Goal: Task Accomplishment & Management: Complete application form

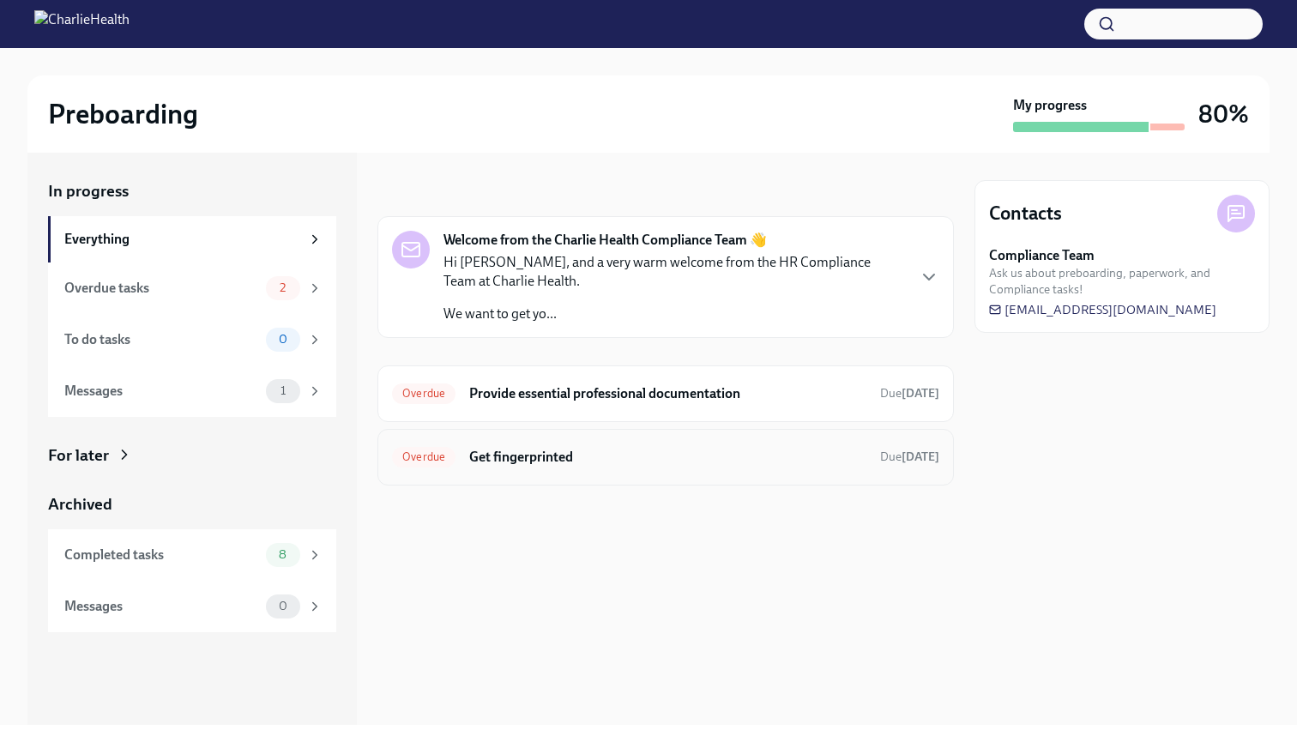
click at [656, 449] on h6 "Get fingerprinted" at bounding box center [667, 457] width 397 height 19
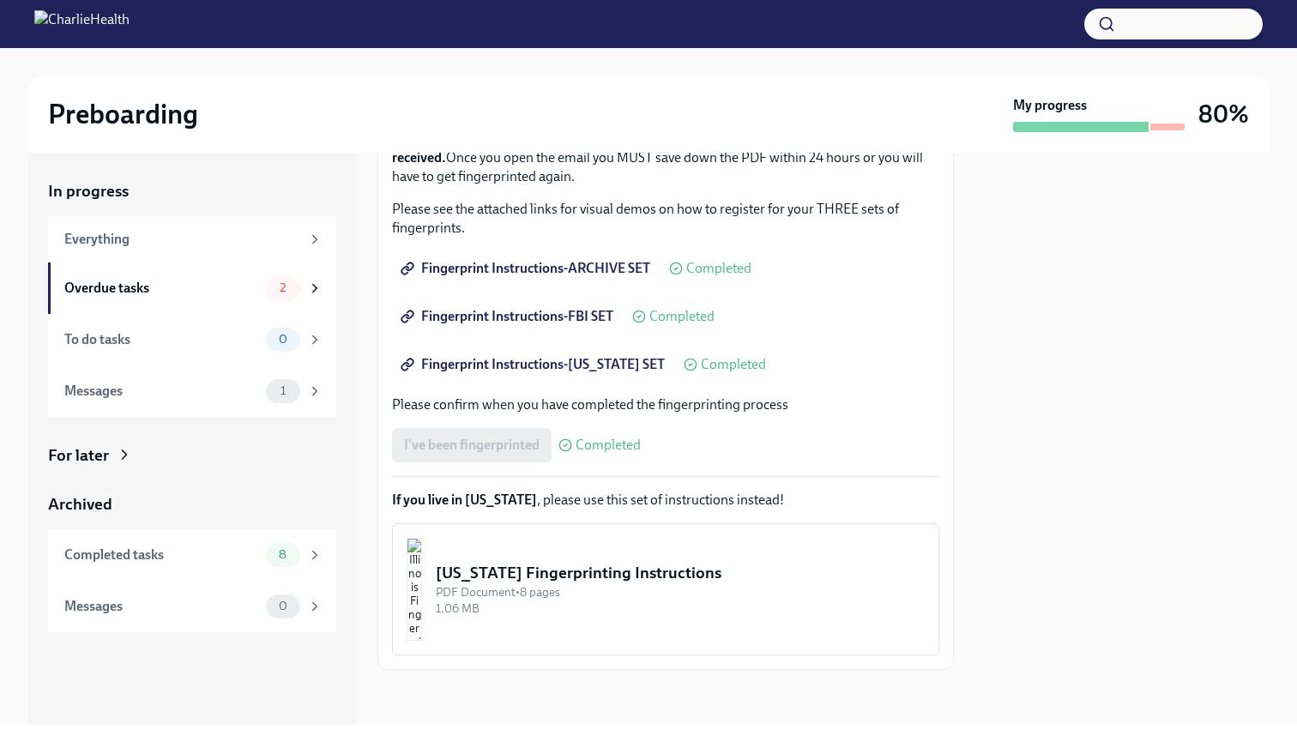
scroll to position [261, 0]
click at [200, 300] on div "Overdue tasks 2" at bounding box center [192, 288] width 288 height 51
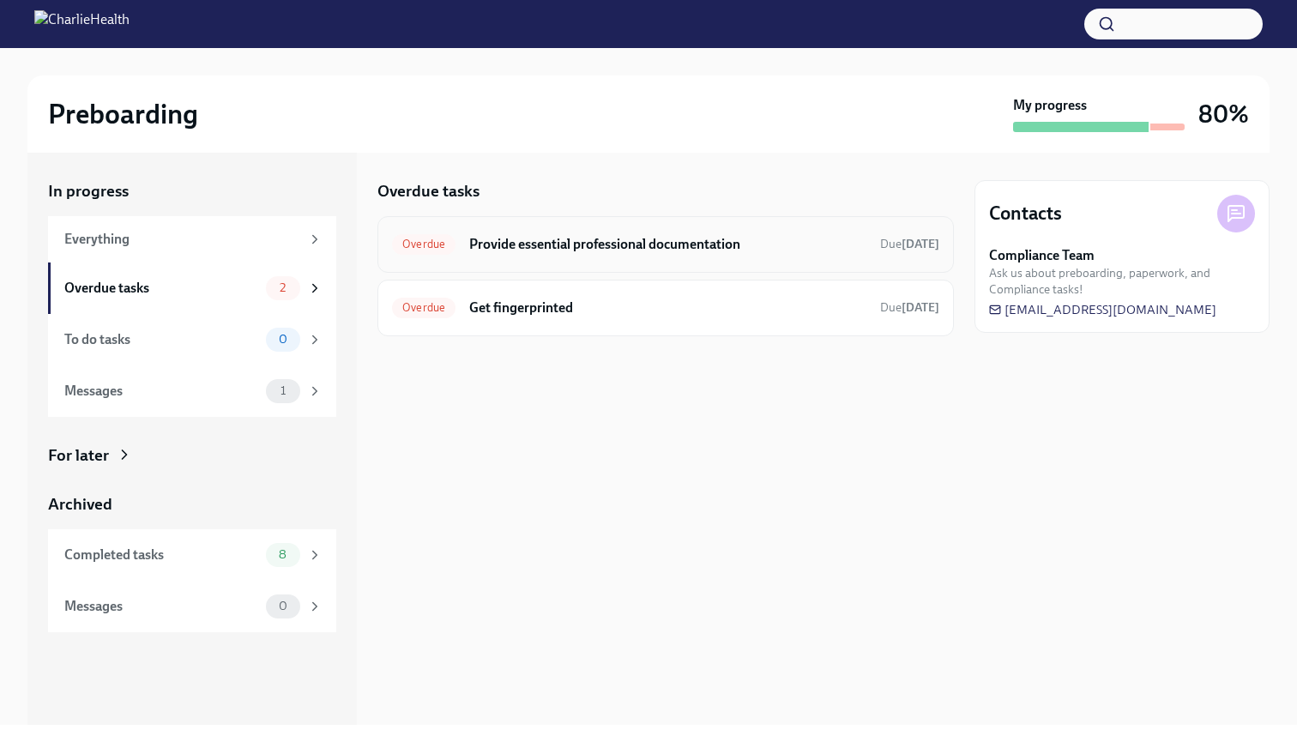
click at [608, 242] on h6 "Provide essential professional documentation" at bounding box center [667, 244] width 397 height 19
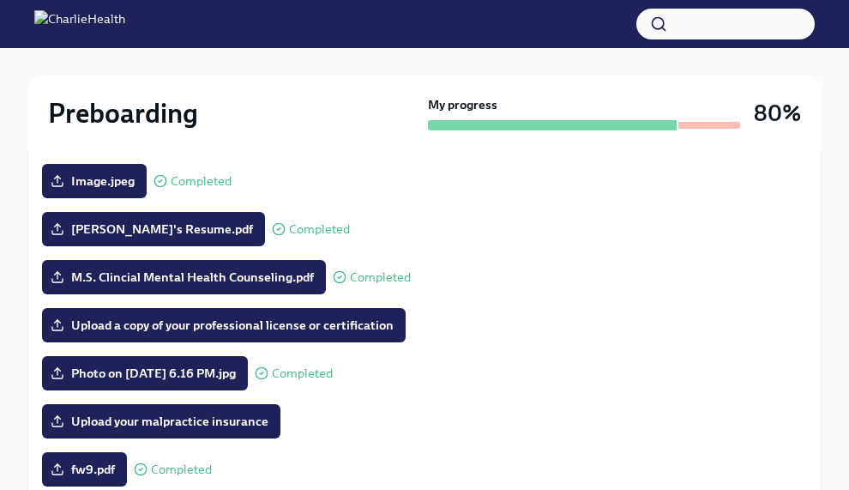
scroll to position [260, 0]
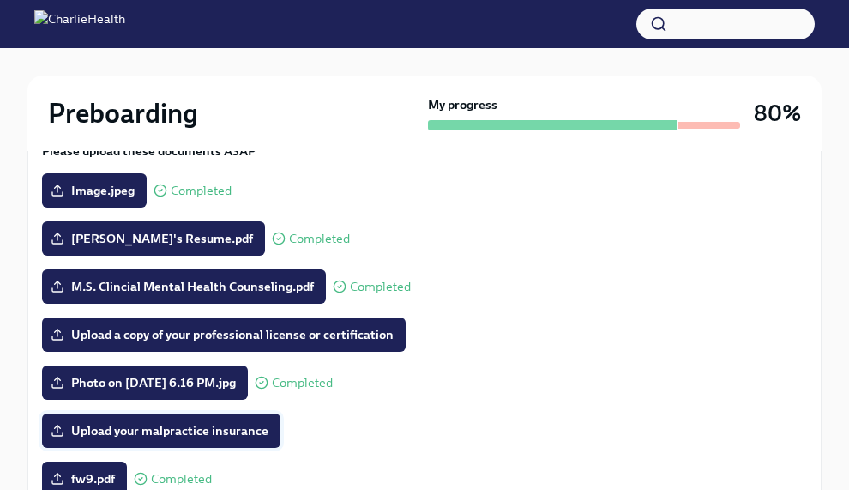
click at [211, 438] on span "Upload your malpractice insurance" at bounding box center [161, 430] width 215 height 17
click at [0, 0] on input "Upload your malpractice insurance" at bounding box center [0, 0] width 0 height 0
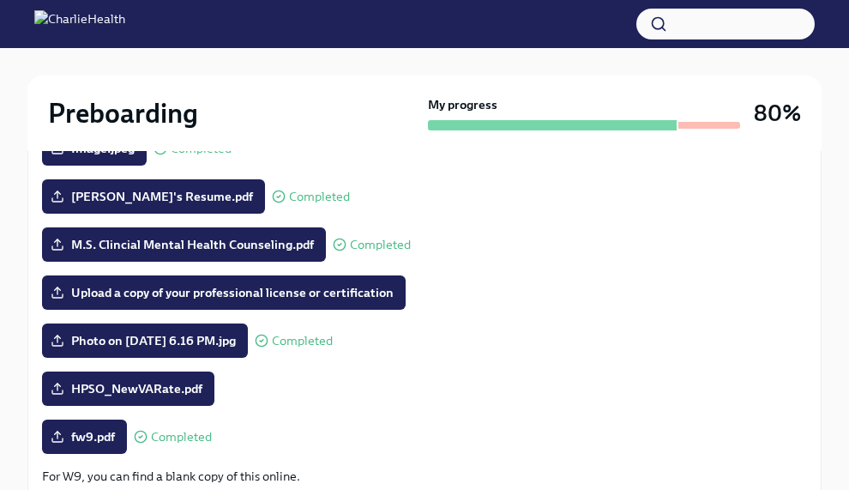
scroll to position [283, 0]
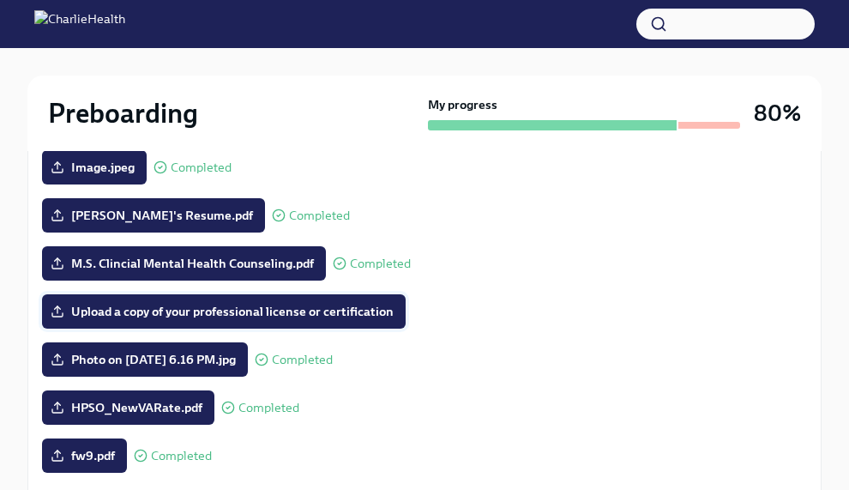
click at [308, 320] on label "Upload a copy of your professional license or certification" at bounding box center [224, 311] width 364 height 34
click at [0, 0] on input "Upload a copy of your professional license or certification" at bounding box center [0, 0] width 0 height 0
click at [291, 310] on span "Upload a copy of your professional license or certification" at bounding box center [224, 311] width 340 height 17
click at [0, 0] on input "Upload a copy of your professional license or certification" at bounding box center [0, 0] width 0 height 0
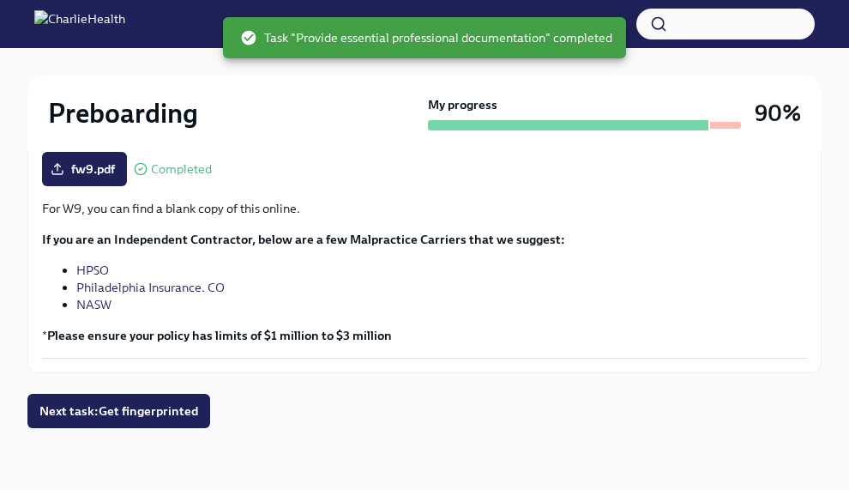
scroll to position [570, 0]
click at [173, 406] on span "Next task : Get fingerprinted" at bounding box center [118, 410] width 159 height 17
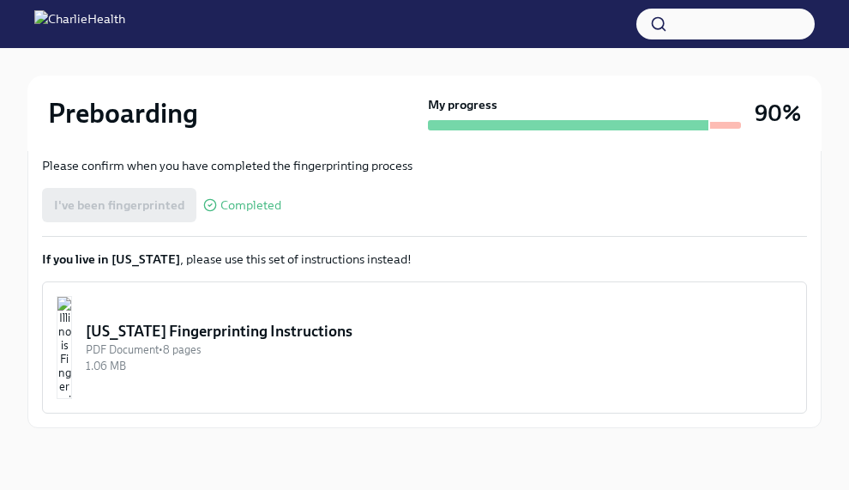
scroll to position [499, 0]
drag, startPoint x: 216, startPoint y: 305, endPoint x: 238, endPoint y: 268, distance: 43.4
click at [238, 268] on div "We ask that you make three appointments to get fingerprinted, which we will nee…" at bounding box center [424, 134] width 765 height 559
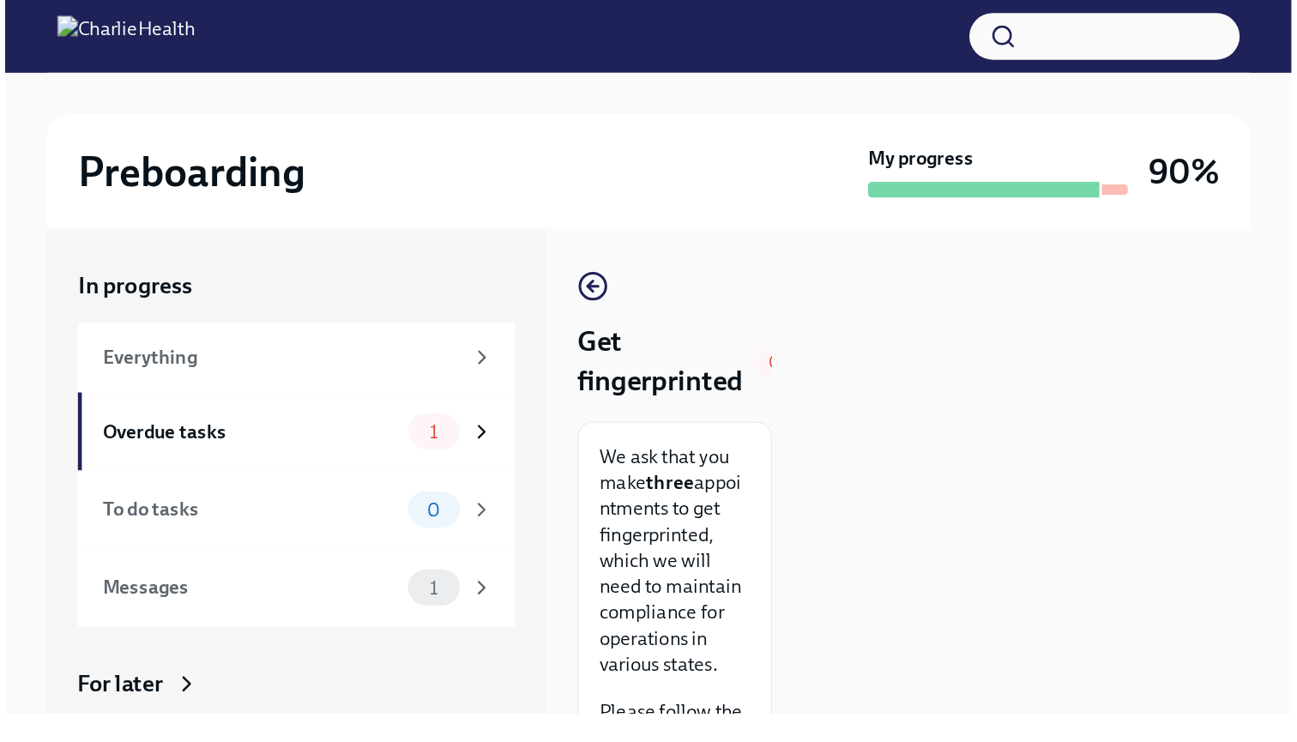
scroll to position [0, 0]
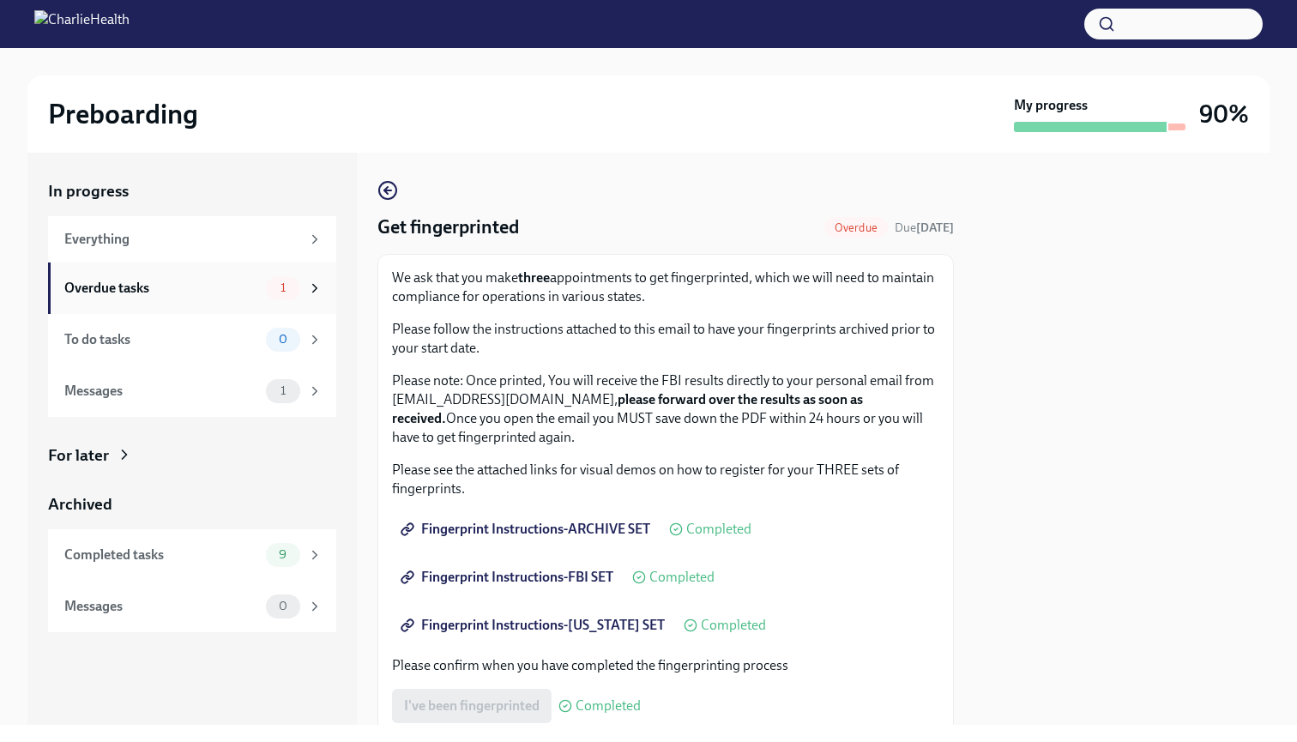
click at [260, 290] on div "Overdue tasks 1" at bounding box center [193, 288] width 258 height 24
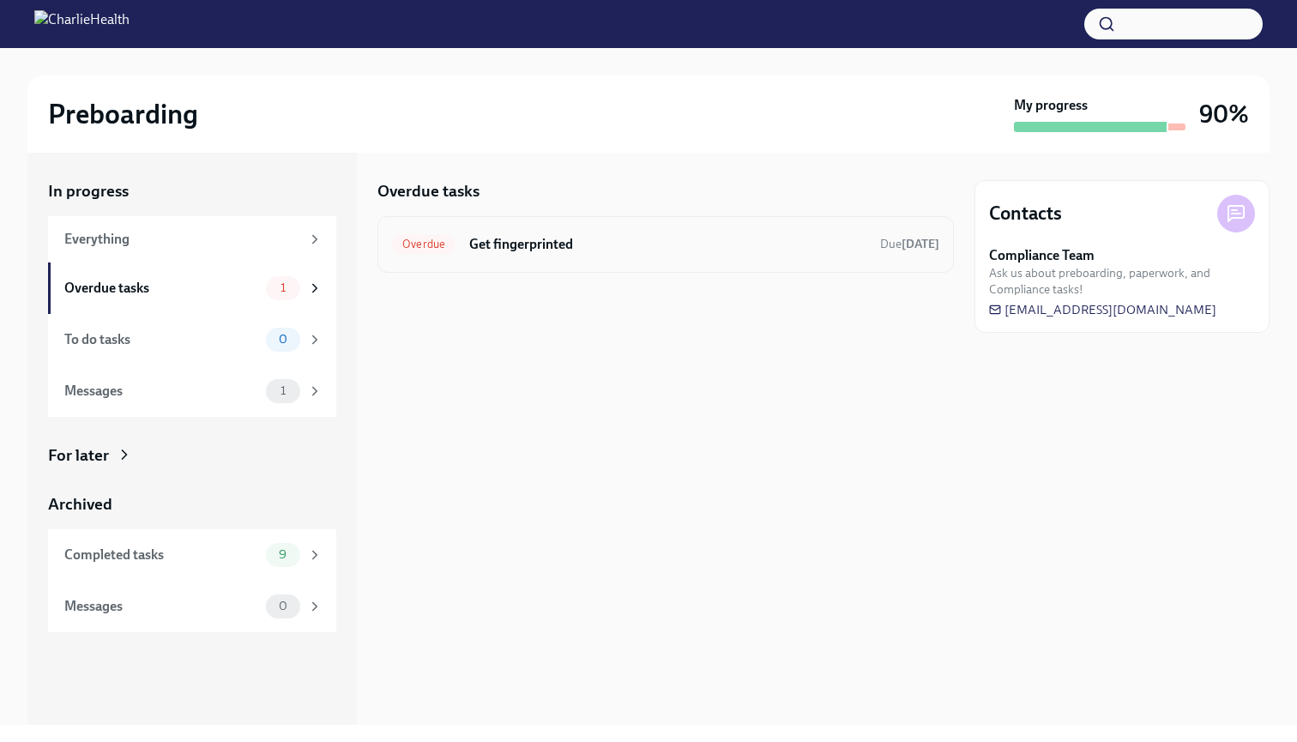
click at [522, 252] on h6 "Get fingerprinted" at bounding box center [667, 244] width 397 height 19
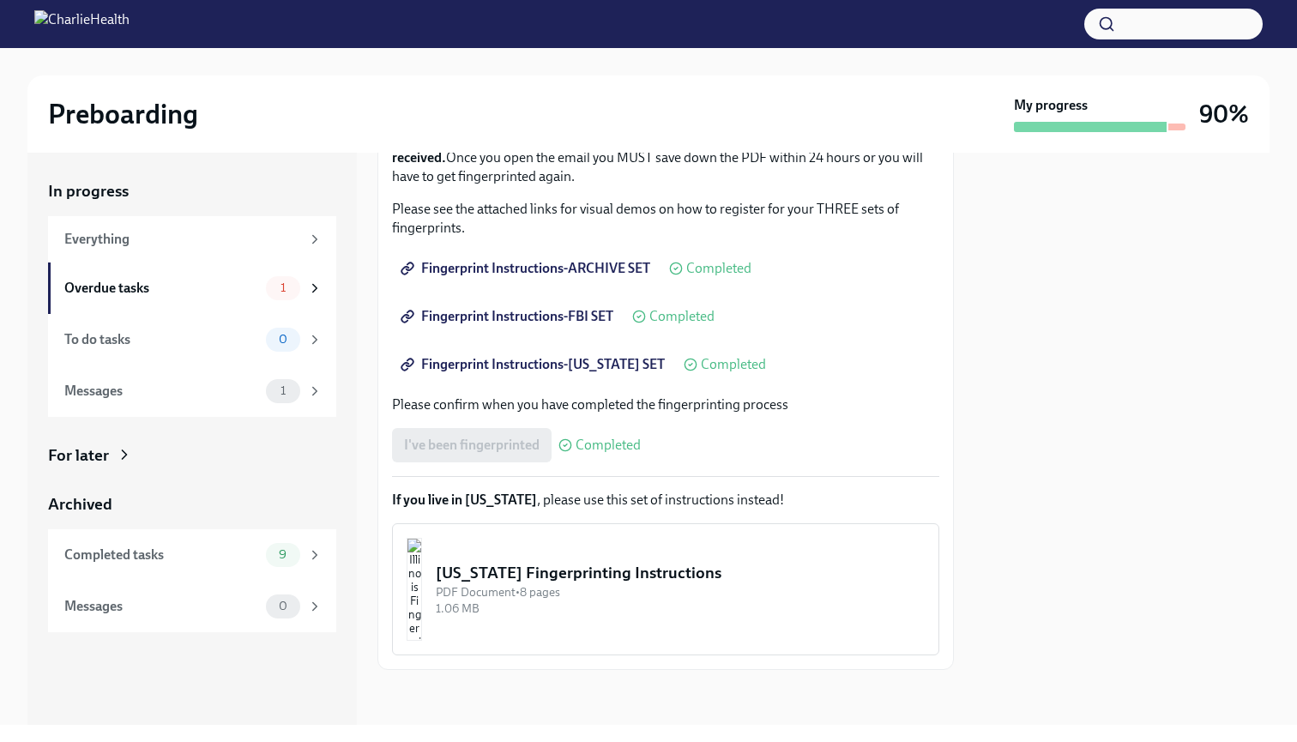
scroll to position [261, 0]
click at [249, 379] on div "Messages 1" at bounding box center [193, 391] width 258 height 24
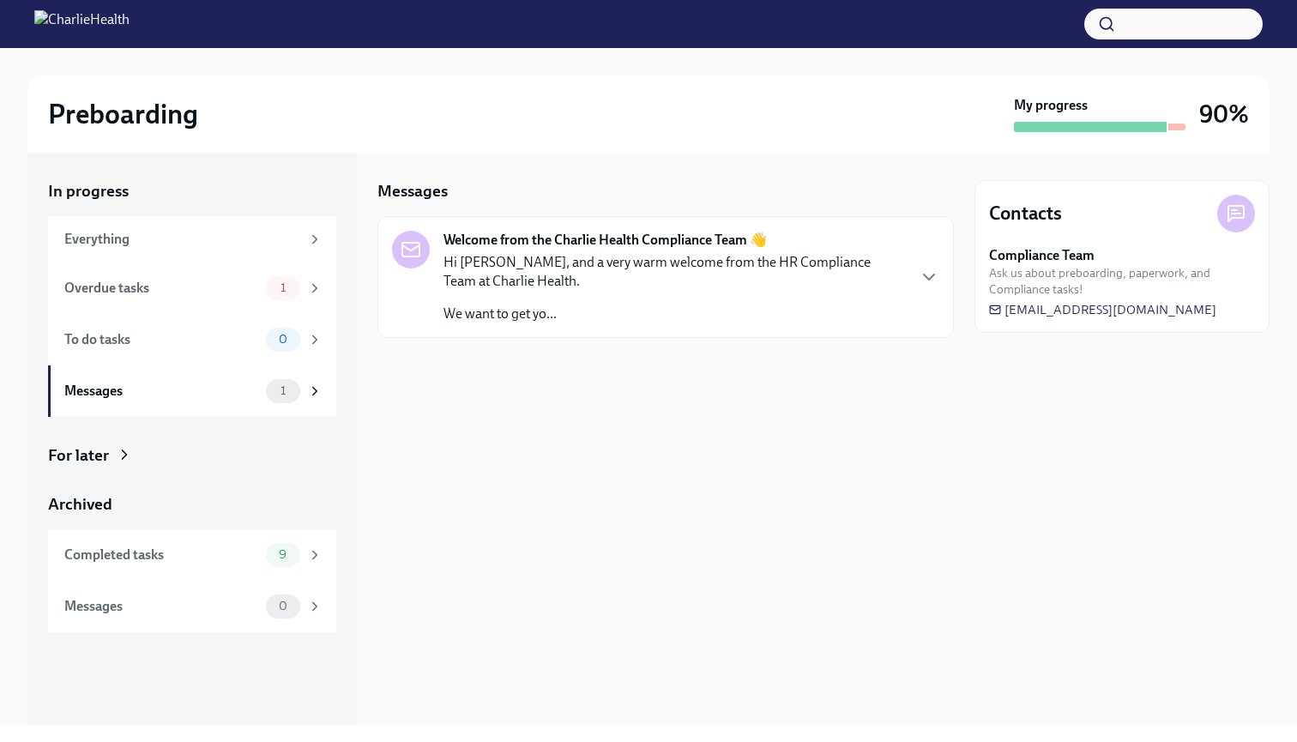
click at [638, 263] on p "Hi [PERSON_NAME], and a very warm welcome from the HR Compliance Team at Charli…" at bounding box center [675, 272] width 462 height 38
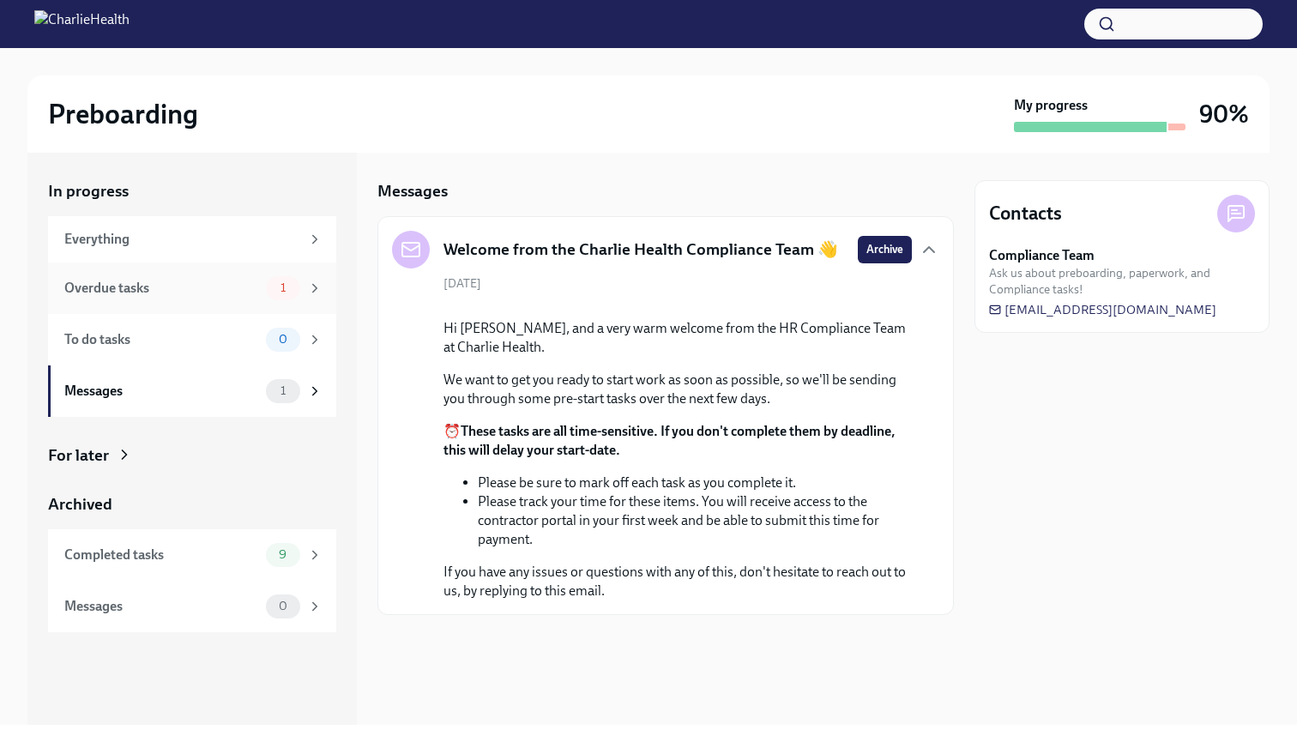
click at [215, 311] on div "Overdue tasks 1" at bounding box center [192, 288] width 288 height 51
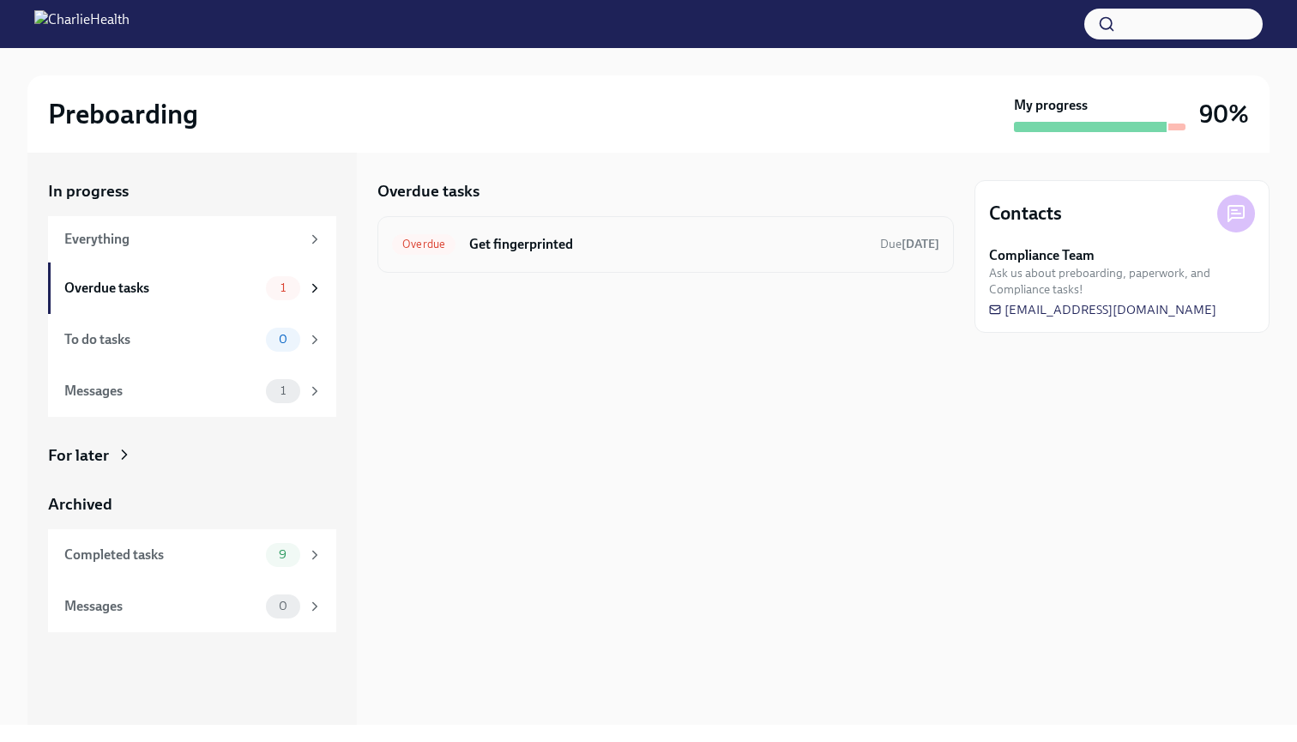
click at [662, 239] on h6 "Get fingerprinted" at bounding box center [667, 244] width 397 height 19
